Goal: Subscribe to service/newsletter

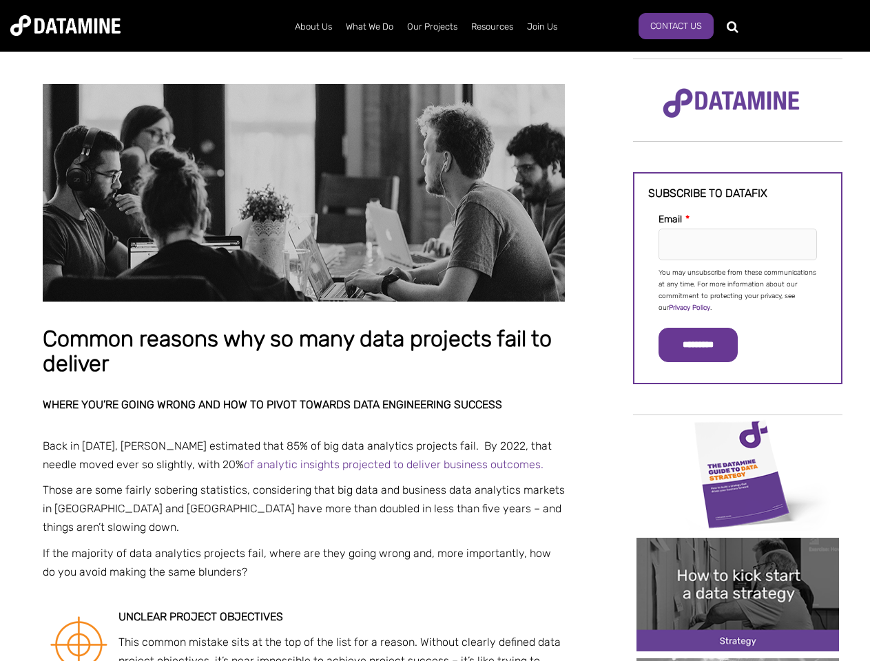
click at [737, 289] on p "You may unsubscribe from these communications at any time. For more information…" at bounding box center [737, 290] width 158 height 47
click at [706, 345] on input "*********" at bounding box center [697, 345] width 79 height 34
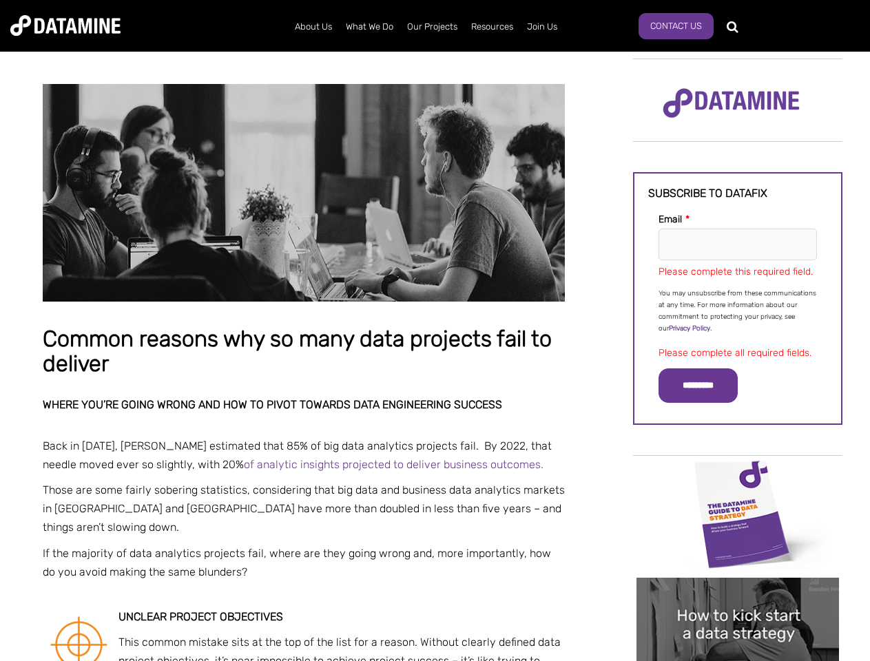
click at [737, 473] on img "Image grid with {{ image_count }} images." at bounding box center [737, 514] width 202 height 114
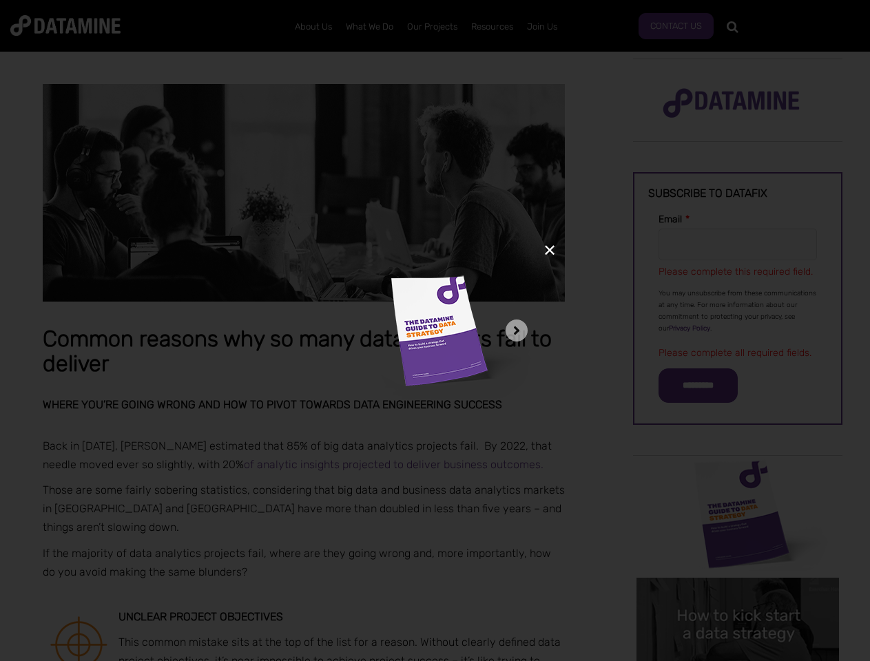
click at [737, 473] on div "✕" at bounding box center [435, 330] width 870 height 661
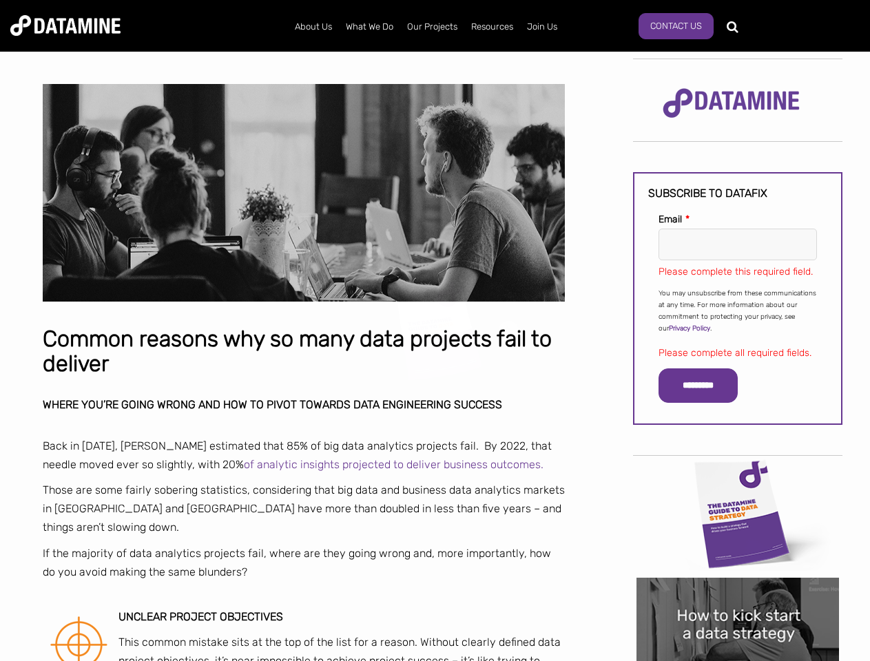
click at [737, 594] on div "✕" at bounding box center [435, 330] width 870 height 661
click at [737, 594] on img "Image grid with {{ image_count }} images." at bounding box center [737, 635] width 202 height 114
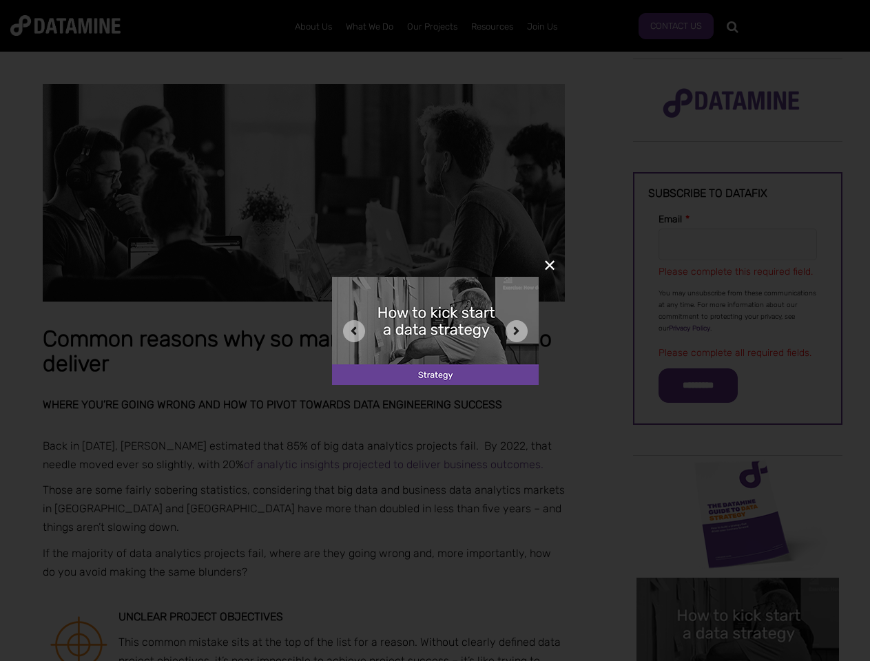
click at [737, 660] on div "✕" at bounding box center [435, 330] width 870 height 661
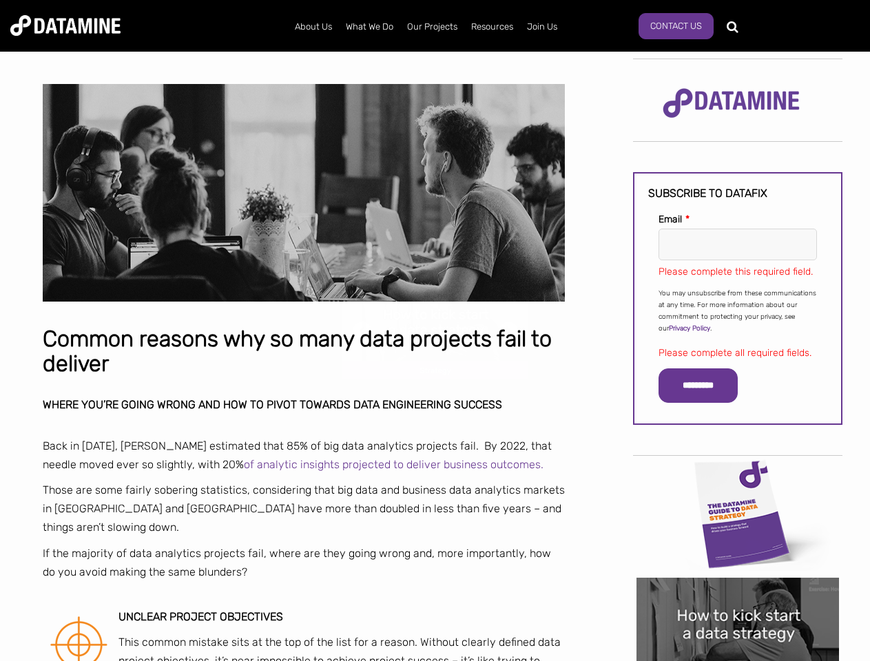
click at [737, 660] on div "✕" at bounding box center [435, 330] width 870 height 661
